Goal: Task Accomplishment & Management: Manage account settings

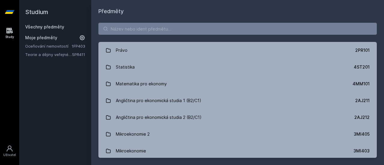
click at [56, 46] on link "Oceňování nemovitostí" at bounding box center [48, 46] width 46 height 6
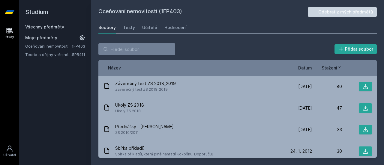
click at [67, 54] on link "Teorie a dějiny veřejné správy" at bounding box center [48, 55] width 47 height 6
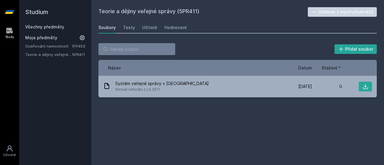
drag, startPoint x: 5, startPoint y: 11, endPoint x: 10, endPoint y: 10, distance: 5.5
click at [5, 11] on icon at bounding box center [10, 12] width 10 height 24
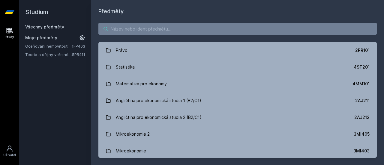
click at [134, 30] on input "search" at bounding box center [237, 29] width 278 height 12
paste input "5RE403"
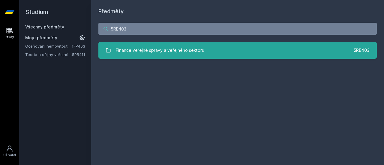
type input "5RE403"
click at [154, 53] on div "Finance veřejné správy a veřejného sektoru" at bounding box center [160, 50] width 88 height 12
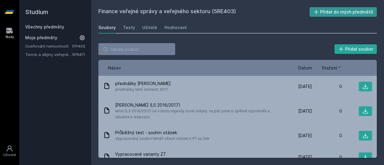
click at [323, 12] on button "Přidat do mých předmětů" at bounding box center [343, 12] width 67 height 10
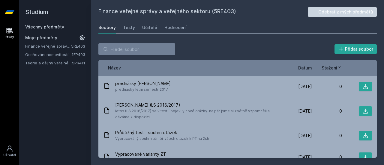
click at [61, 110] on div "Studium Všechny předměty Moje předměty Finance veřejné správy a veřejného sekto…" at bounding box center [55, 82] width 72 height 165
click at [7, 14] on icon at bounding box center [10, 12] width 10 height 24
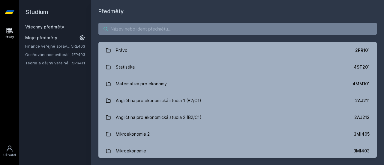
click at [130, 31] on input "search" at bounding box center [237, 29] width 278 height 12
paste input "1FP424"
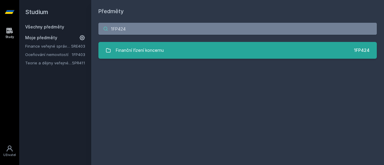
type input "1FP424"
click at [136, 52] on div "Finanční řízení koncernu" at bounding box center [140, 50] width 48 height 12
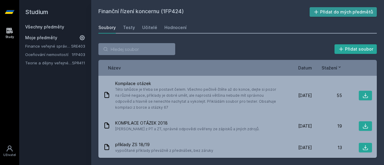
click at [335, 13] on button "Přidat do mých předmětů" at bounding box center [343, 12] width 67 height 10
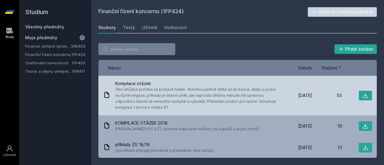
drag, startPoint x: 127, startPoint y: 97, endPoint x: 262, endPoint y: 106, distance: 134.9
click at [262, 106] on span "Této lahůdce je třeba se postavit čelem. Všechno pečlivě čtěte až do konce, dej…" at bounding box center [197, 99] width 164 height 24
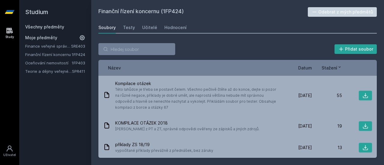
scroll to position [70, 0]
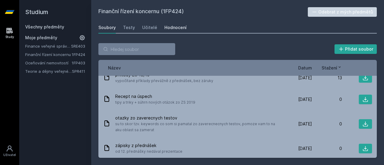
click at [165, 28] on div "Hodnocení" at bounding box center [175, 28] width 22 height 6
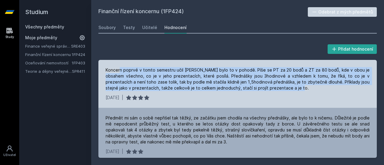
drag, startPoint x: 120, startPoint y: 72, endPoint x: 313, endPoint y: 90, distance: 193.4
click at [313, 90] on div "Koncern poprvé v tomto semestru učil [PERSON_NAME] bylo to v pohodě. Píše se PT…" at bounding box center [238, 79] width 264 height 24
click at [268, 90] on div "Koncern poprvé v tomto semestru učil [PERSON_NAME] bylo to v pohodě. Píše se PT…" at bounding box center [238, 79] width 264 height 24
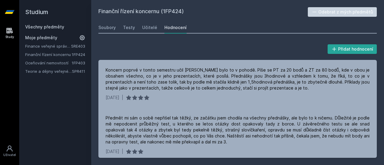
click at [1, 12] on link at bounding box center [9, 12] width 19 height 24
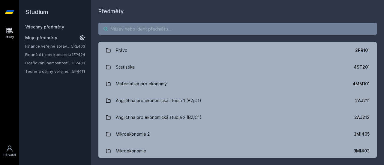
click at [132, 33] on input "search" at bounding box center [237, 29] width 278 height 12
paste input "1FP405"
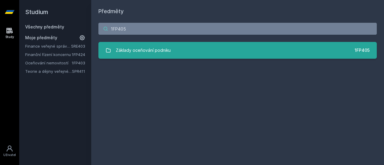
type input "1FP405"
click at [145, 50] on div "Základy oceňování podniku" at bounding box center [143, 50] width 55 height 12
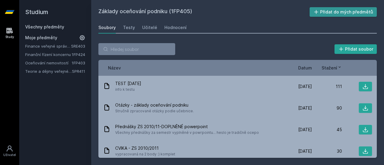
click at [344, 10] on button "Přidat do mých předmětů" at bounding box center [343, 12] width 67 height 10
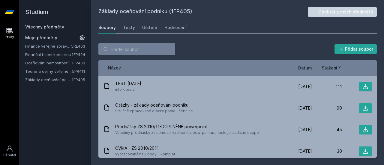
click at [25, 123] on div "Studium Všechny předměty Moje předměty Finance veřejné správy a veřejného sekto…" at bounding box center [55, 82] width 72 height 165
click at [8, 11] on icon at bounding box center [10, 12] width 10 height 4
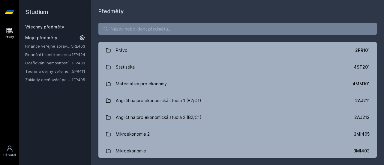
click at [136, 28] on input "search" at bounding box center [237, 29] width 278 height 12
paste input "1FP561"
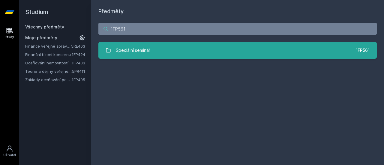
type input "1FP561"
click at [127, 51] on div "Speciální seminář" at bounding box center [133, 50] width 34 height 12
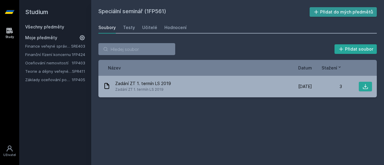
click at [337, 13] on button "Přidat do mých předmětů" at bounding box center [343, 12] width 67 height 10
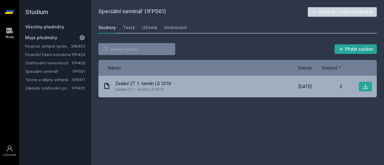
click at [64, 118] on div "Studium Všechny předměty Moje předměty Finance veřejné správy a veřejného sekto…" at bounding box center [55, 82] width 72 height 165
click at [70, 45] on link "Finance veřejné správy a veřejného sektoru" at bounding box center [48, 46] width 46 height 6
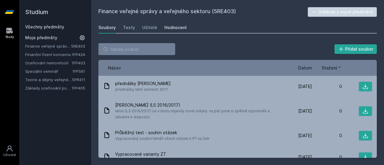
click at [172, 25] on div "Hodnocení" at bounding box center [175, 28] width 22 height 6
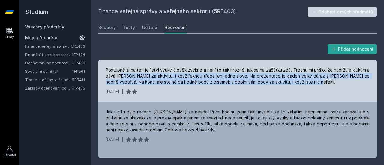
drag, startPoint x: 119, startPoint y: 77, endPoint x: 303, endPoint y: 85, distance: 184.3
click at [303, 85] on div "Postupně si na ten její styl výuky člověk zvykne a není to tak hrozné, jak se n…" at bounding box center [237, 81] width 278 height 42
